Goal: Find specific page/section

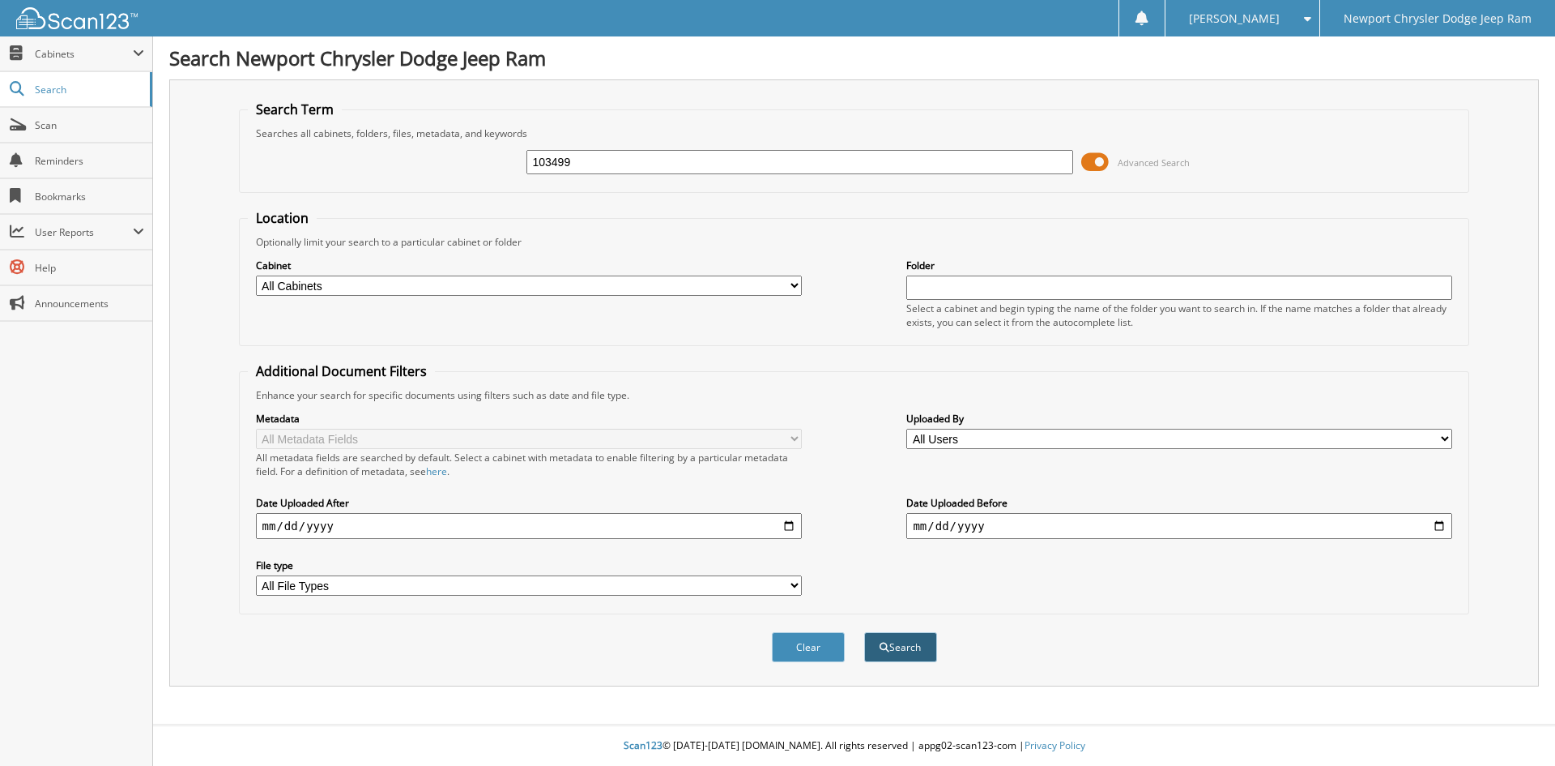
type input "103499"
click at [909, 646] on button "Search" at bounding box center [900, 647] width 73 height 30
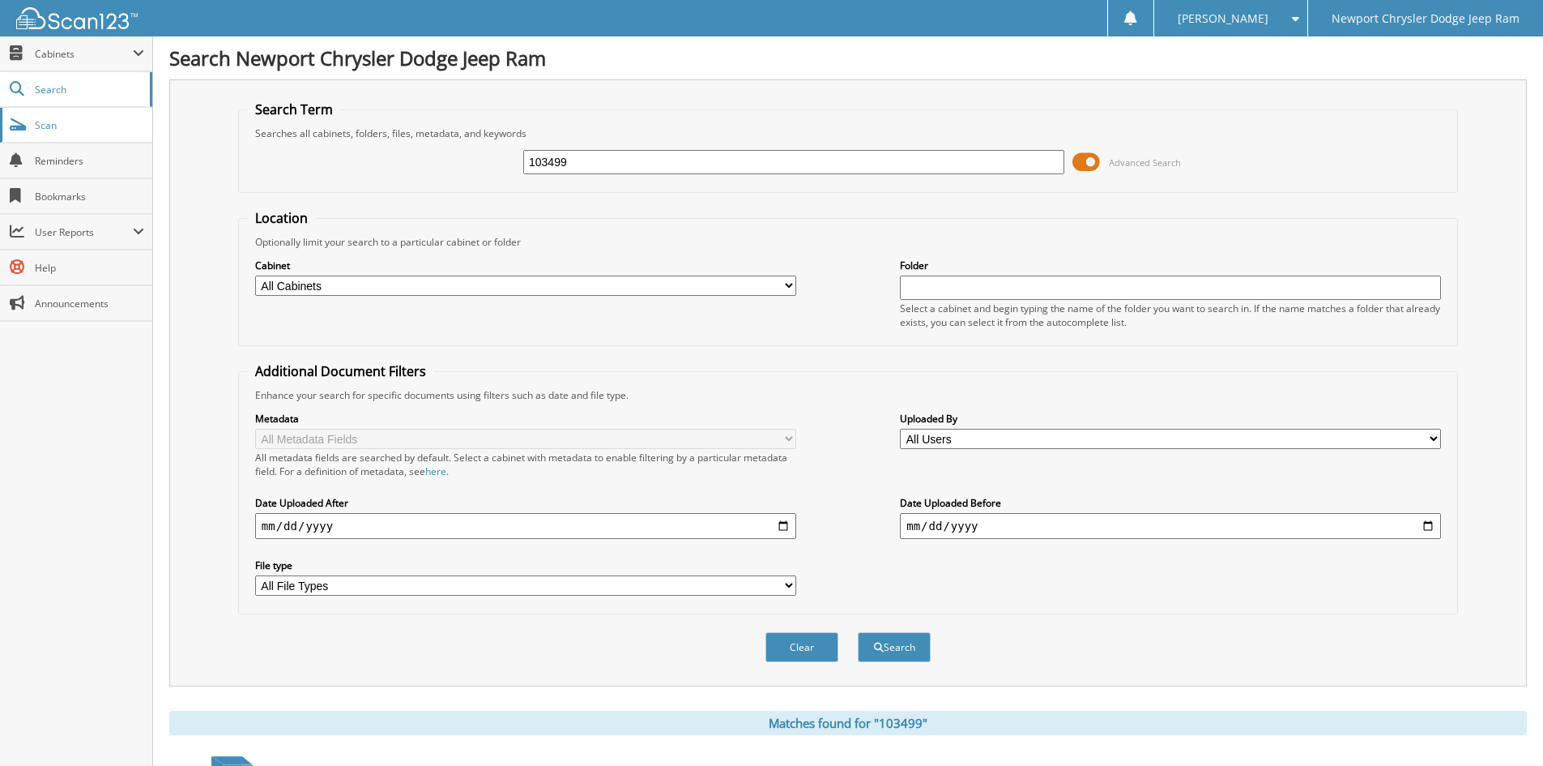
click at [47, 129] on span "Scan" at bounding box center [89, 125] width 109 height 14
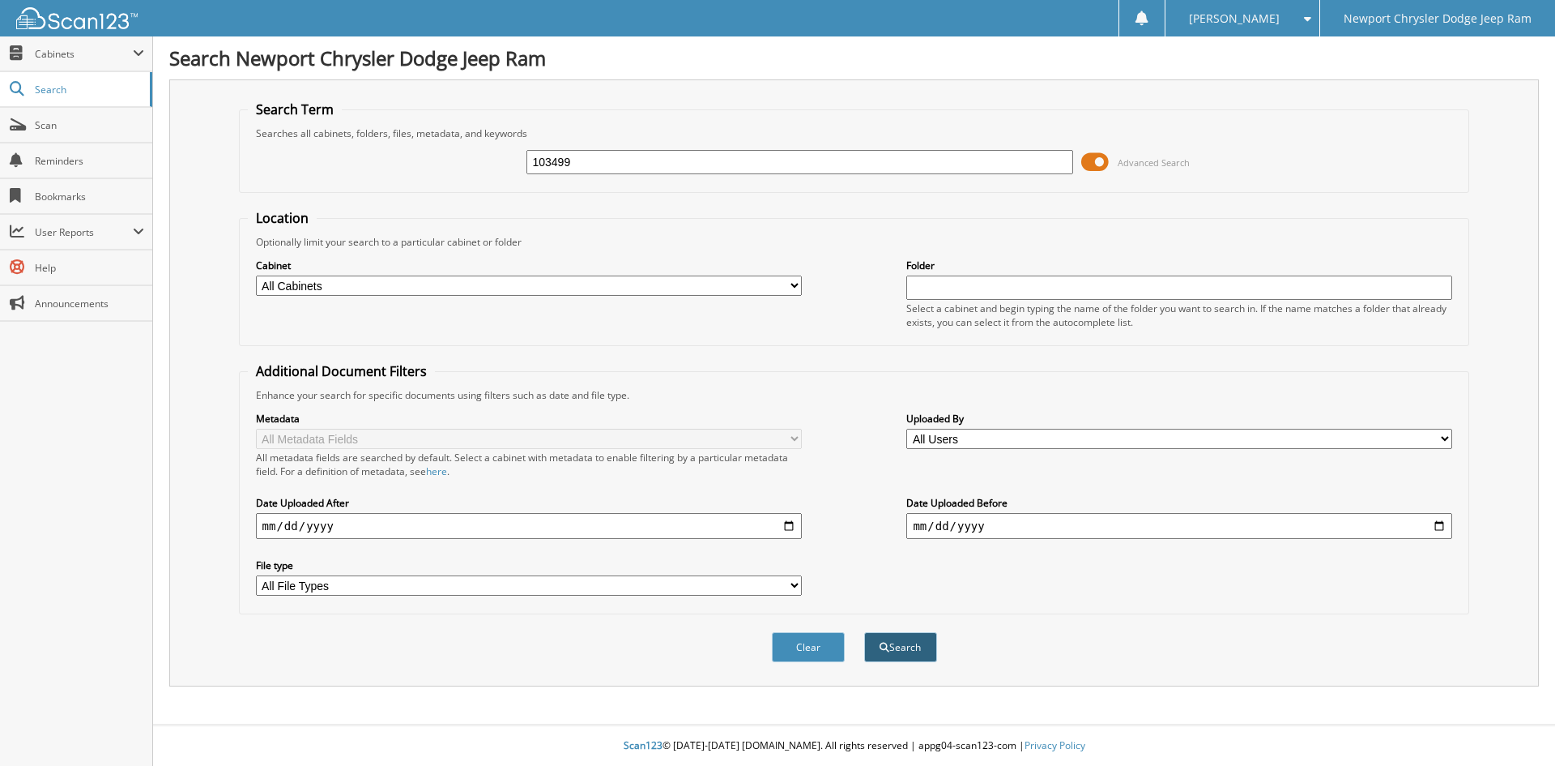
type input "103499"
click at [918, 650] on button "Search" at bounding box center [900, 647] width 73 height 30
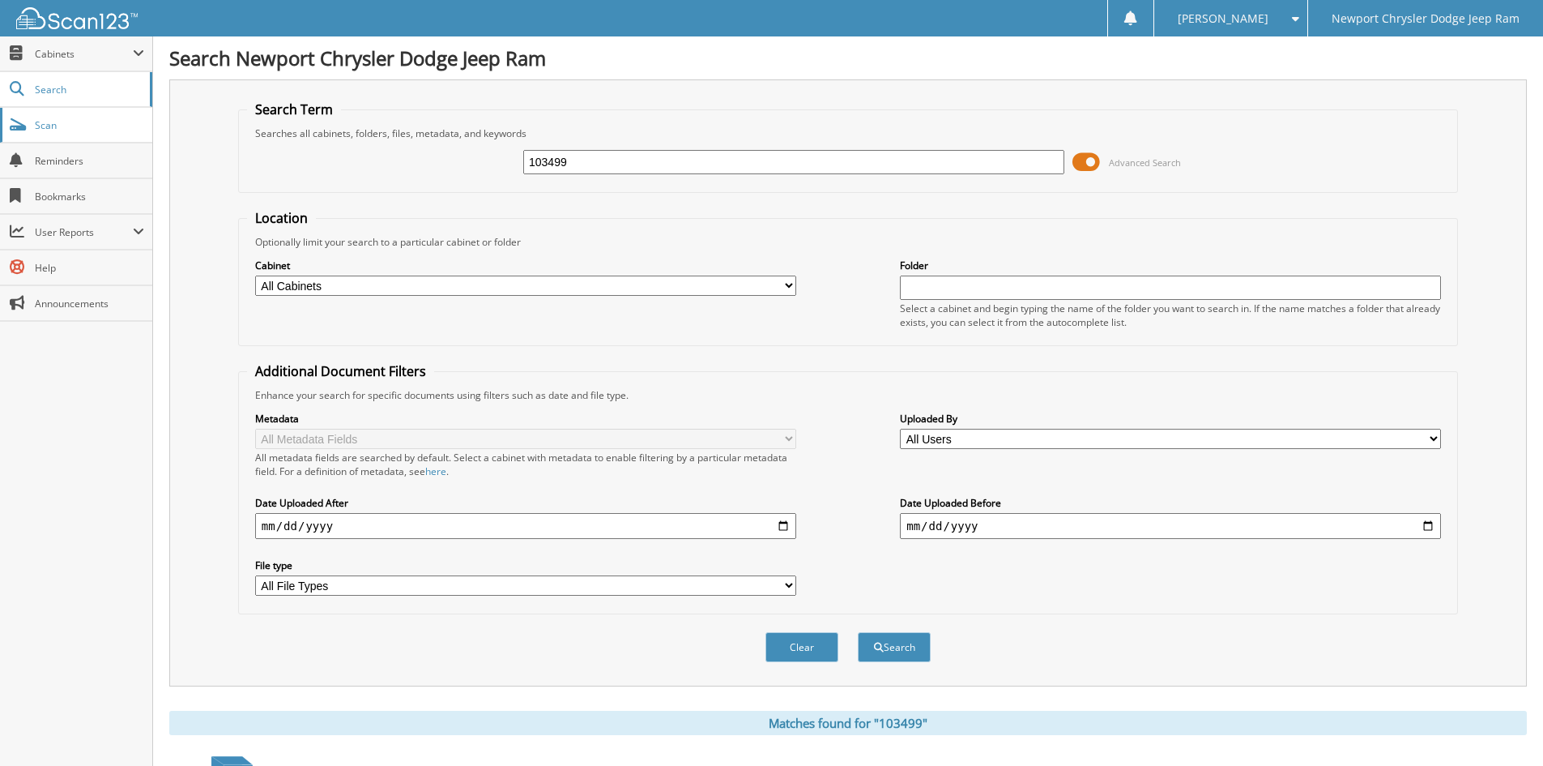
click at [47, 123] on span "Scan" at bounding box center [89, 125] width 109 height 14
